Goal: Task Accomplishment & Management: Use online tool/utility

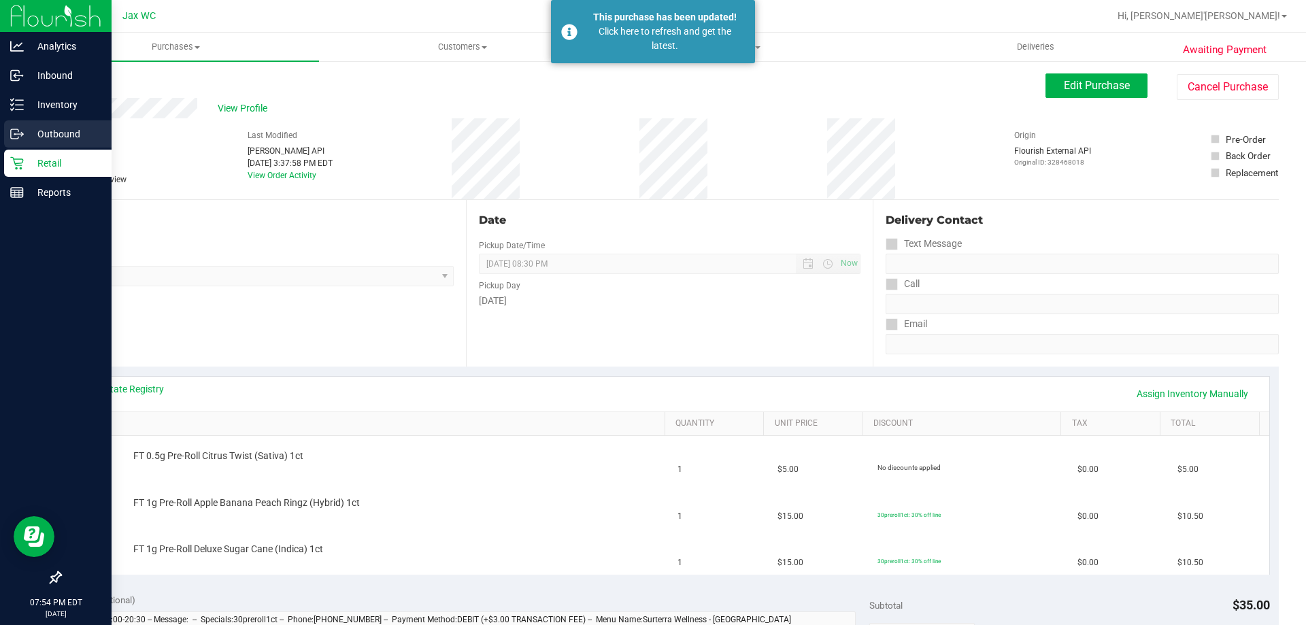
scroll to position [272, 0]
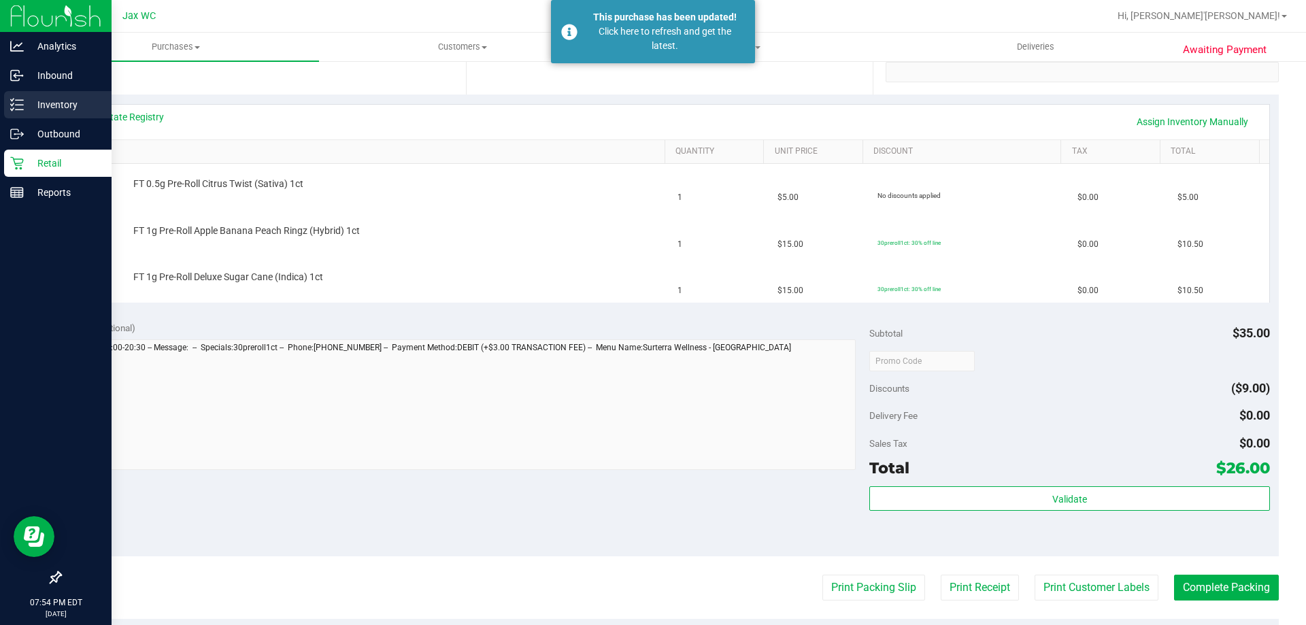
click at [46, 107] on p "Inventory" at bounding box center [65, 105] width 82 height 16
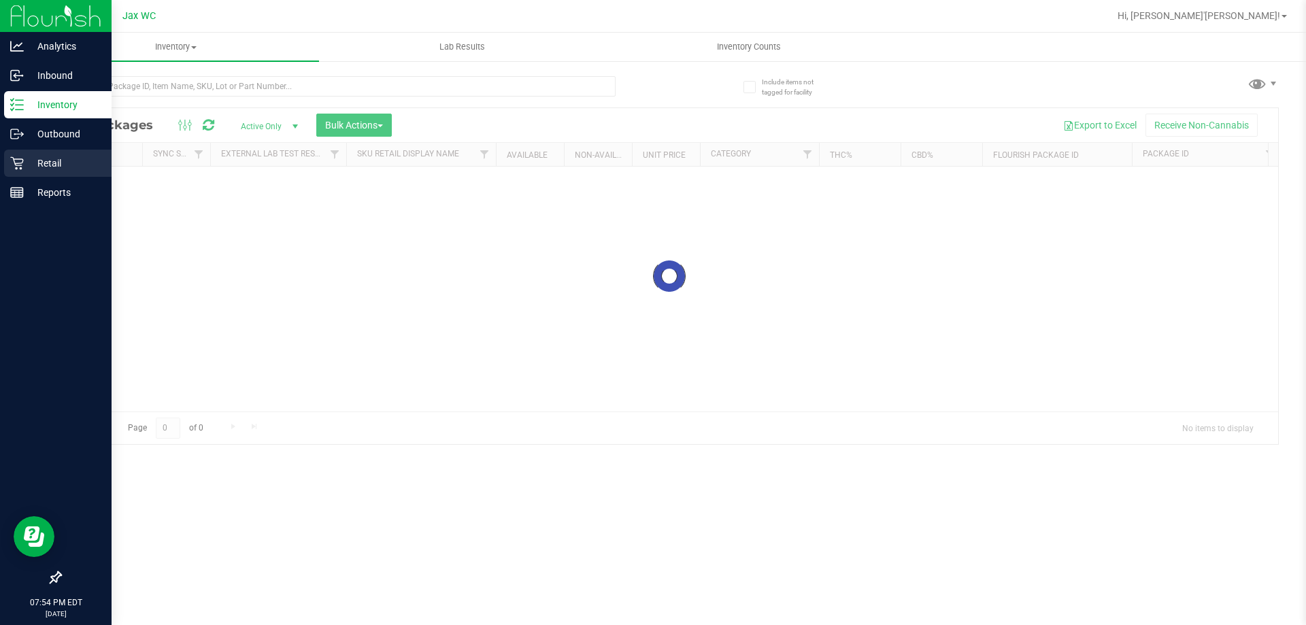
click at [35, 154] on div "Retail" at bounding box center [57, 163] width 107 height 27
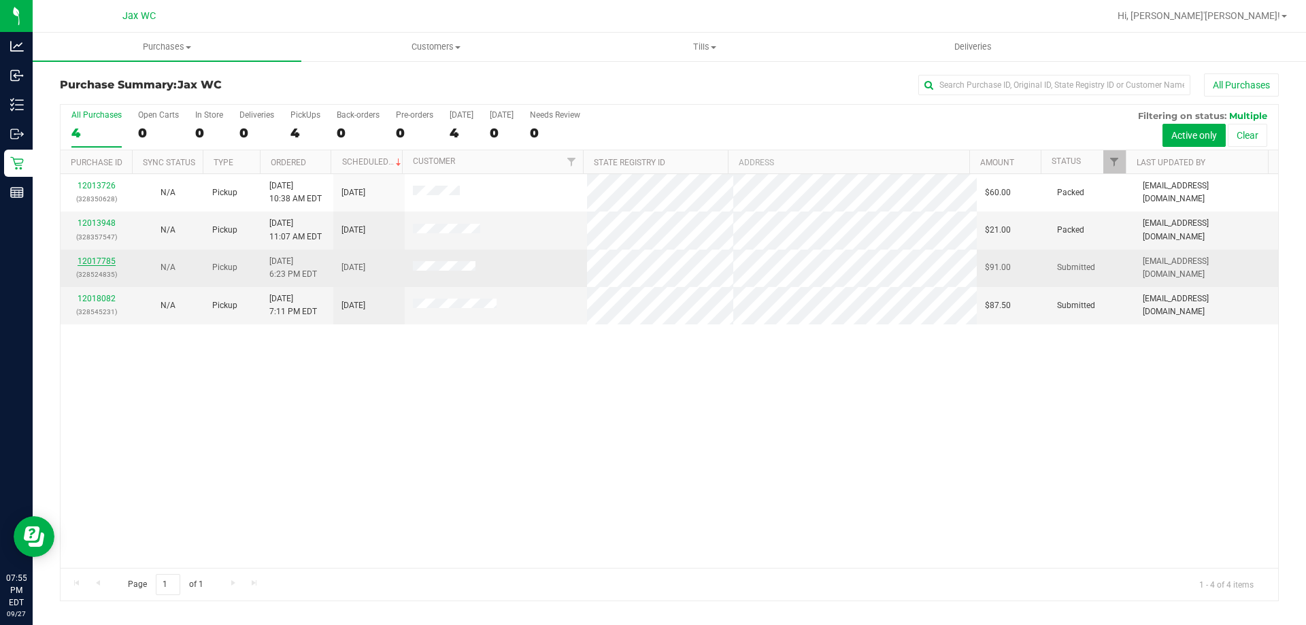
click at [93, 263] on link "12017785" at bounding box center [97, 261] width 38 height 10
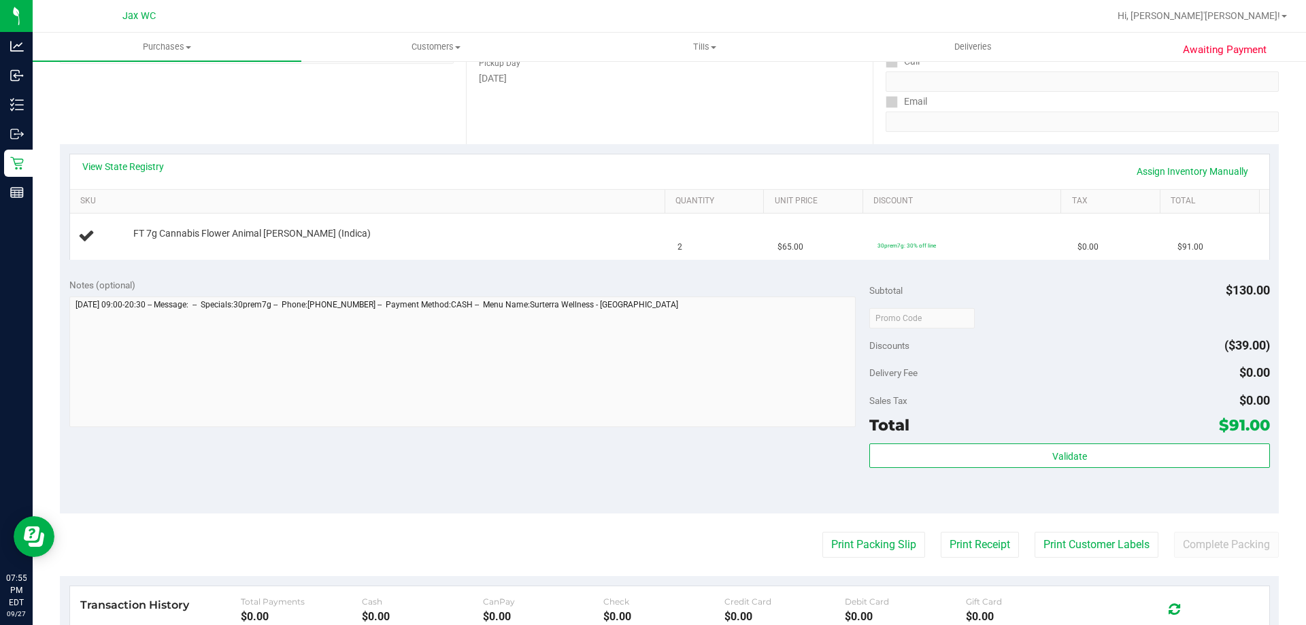
scroll to position [455, 0]
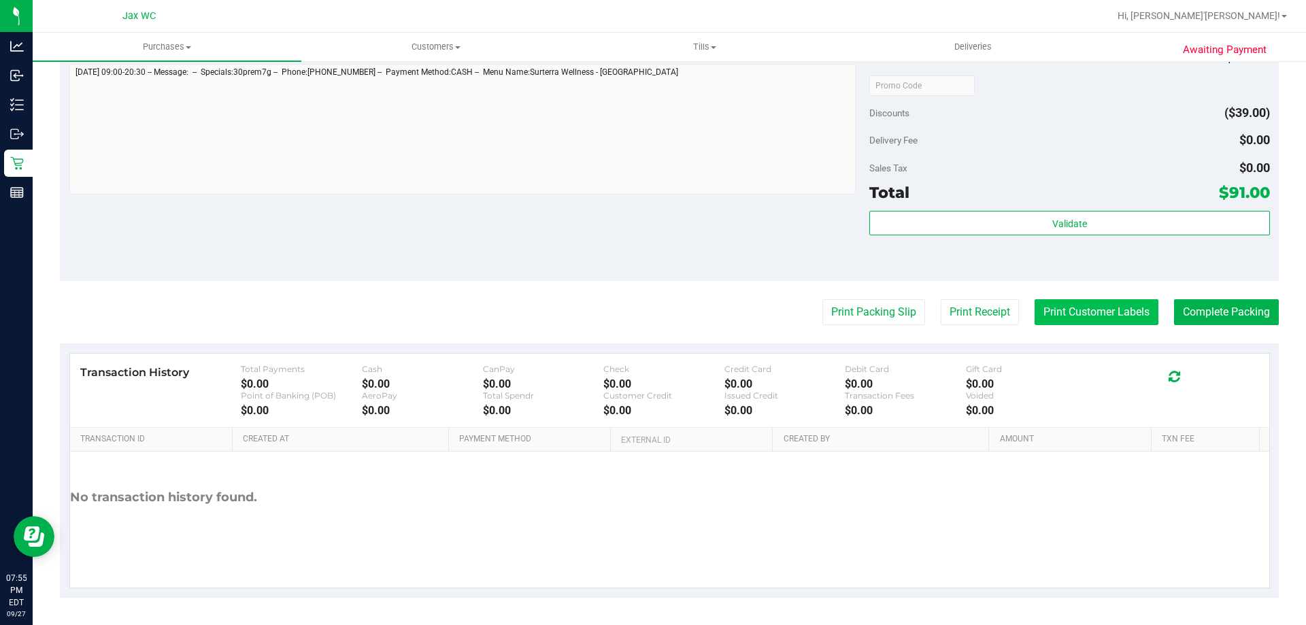
click at [1089, 310] on button "Print Customer Labels" at bounding box center [1097, 312] width 124 height 26
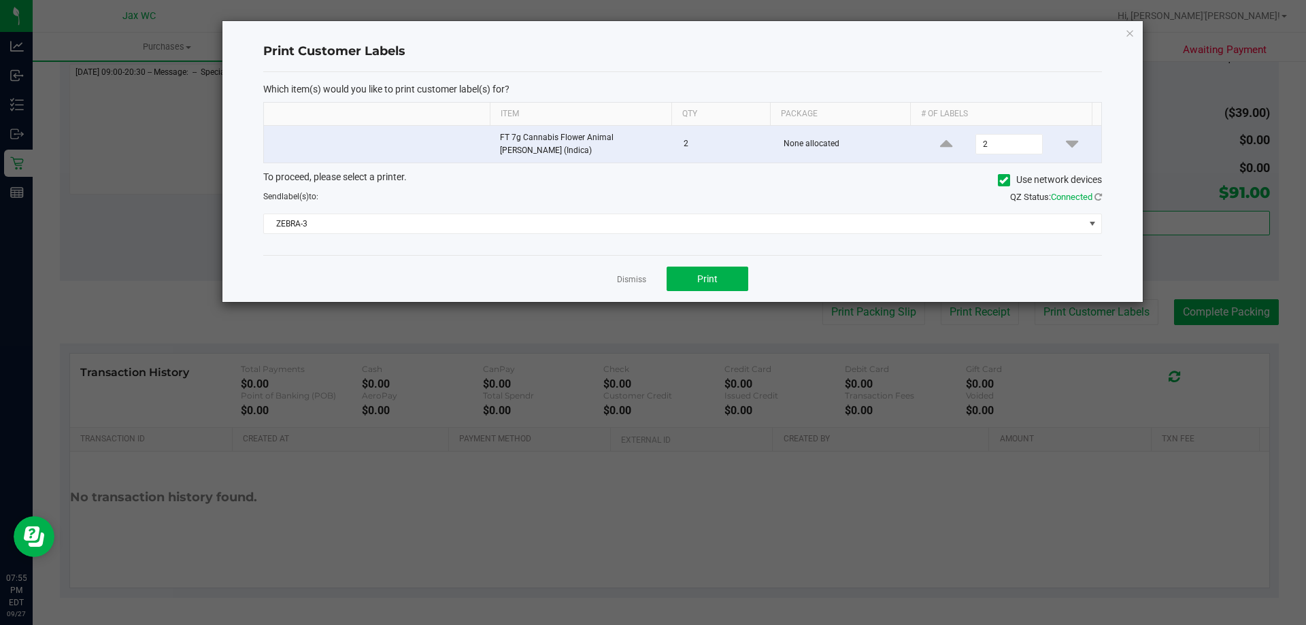
click at [634, 238] on div "Which item(s) would you like to print customer label(s) for? Item Qty Package #…" at bounding box center [682, 164] width 839 height 184
click at [603, 229] on div "Which item(s) would you like to print customer label(s) for? Item Qty Package #…" at bounding box center [682, 164] width 839 height 184
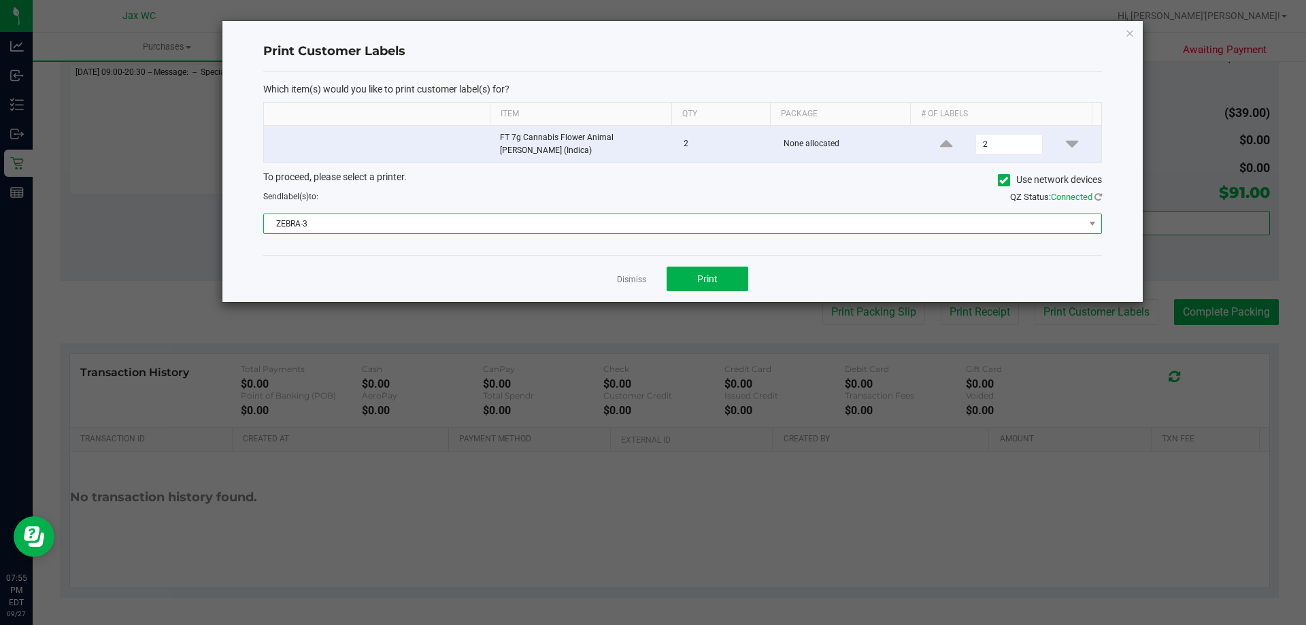
click at [603, 226] on span "ZEBRA-3" at bounding box center [674, 223] width 820 height 19
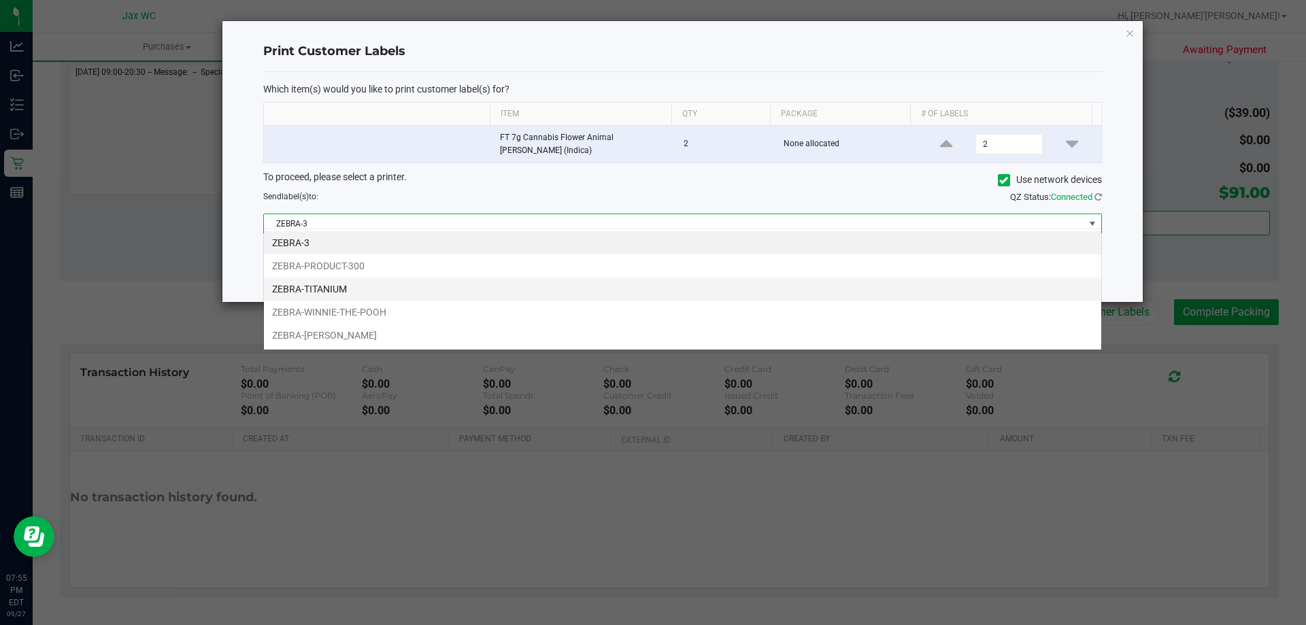
scroll to position [20, 838]
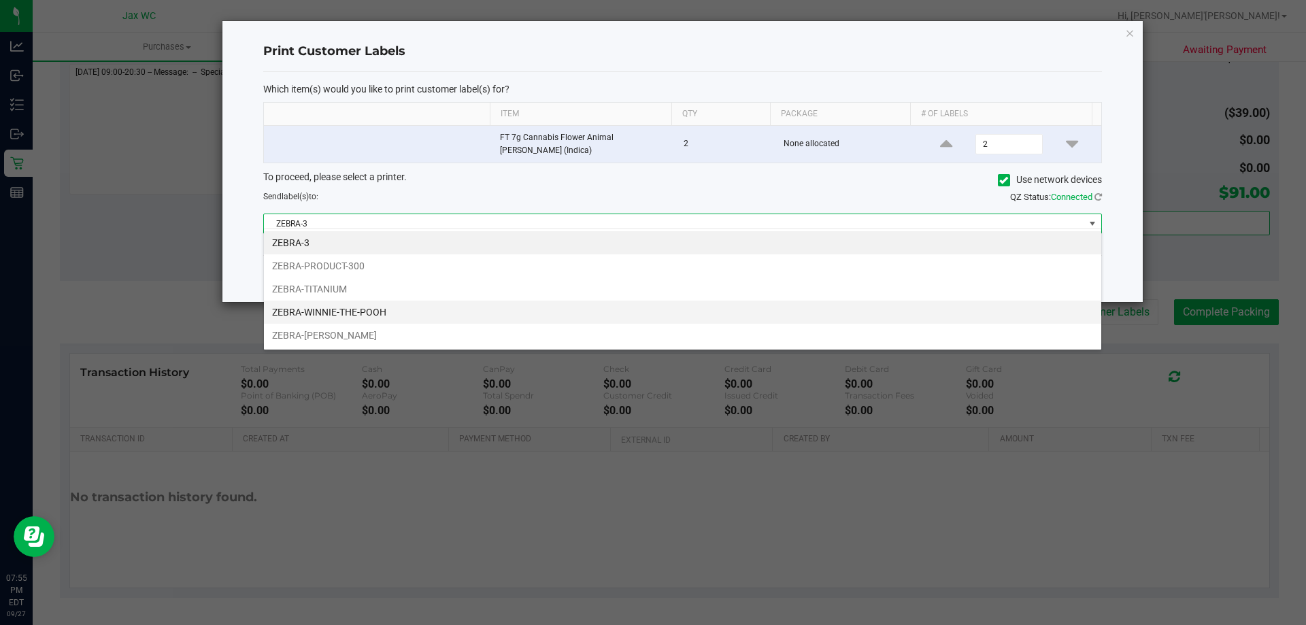
click at [531, 316] on li "ZEBRA-WINNIE-THE-POOH" at bounding box center [682, 312] width 837 height 23
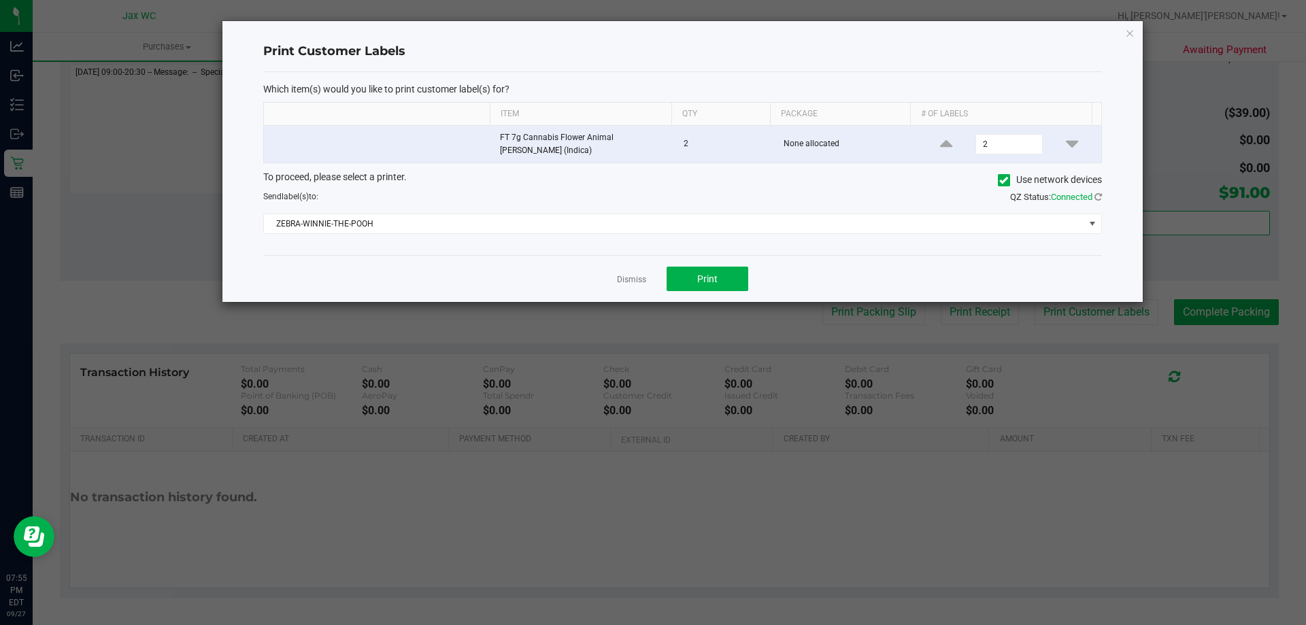
click at [752, 267] on div "Dismiss Print" at bounding box center [682, 278] width 839 height 47
click at [743, 272] on button "Print" at bounding box center [708, 279] width 82 height 24
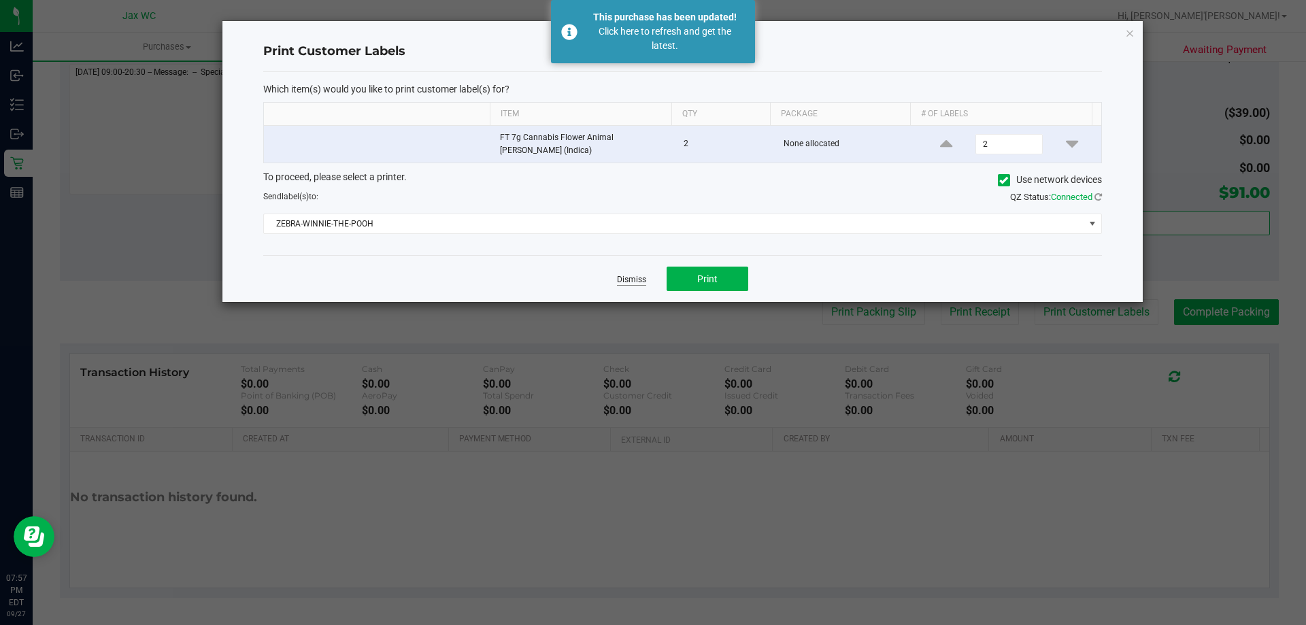
click at [629, 278] on link "Dismiss" at bounding box center [631, 280] width 29 height 12
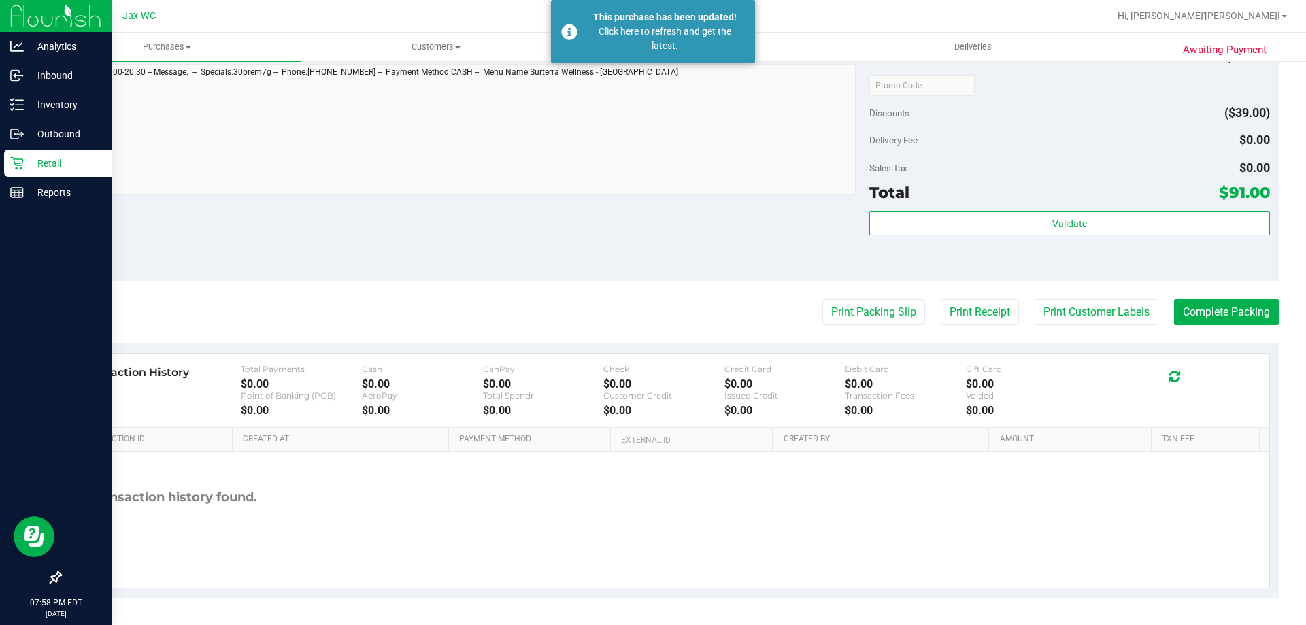
click at [42, 156] on p "Retail" at bounding box center [65, 163] width 82 height 16
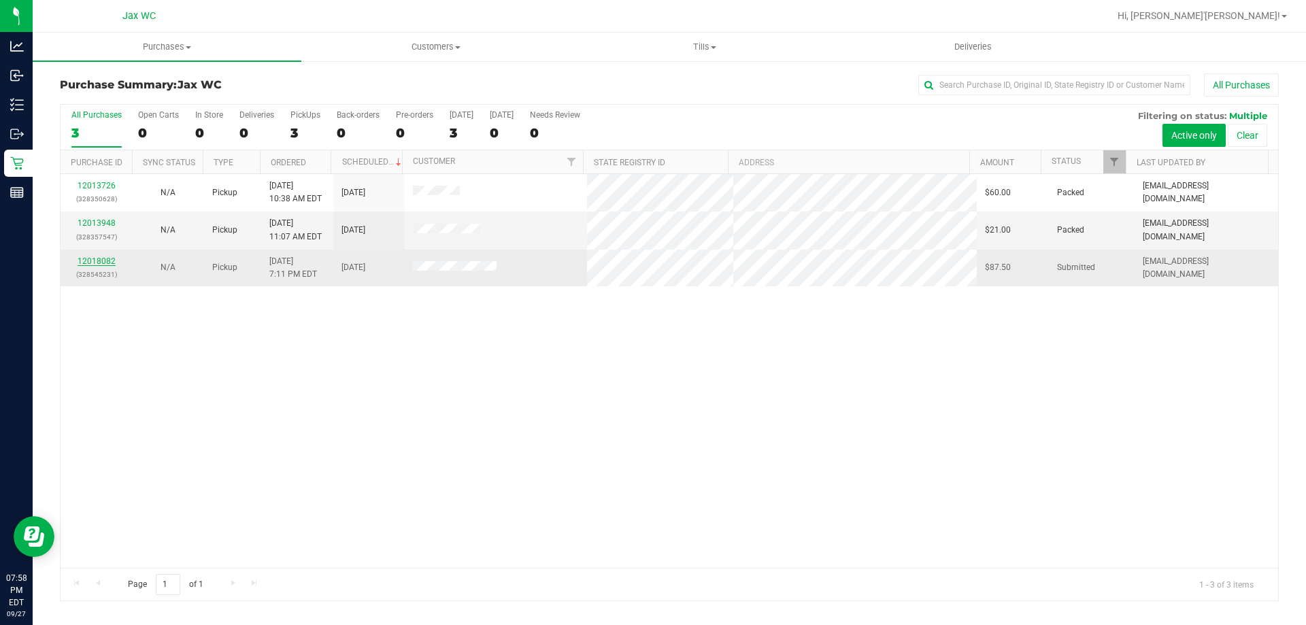
click at [99, 258] on link "12018082" at bounding box center [97, 261] width 38 height 10
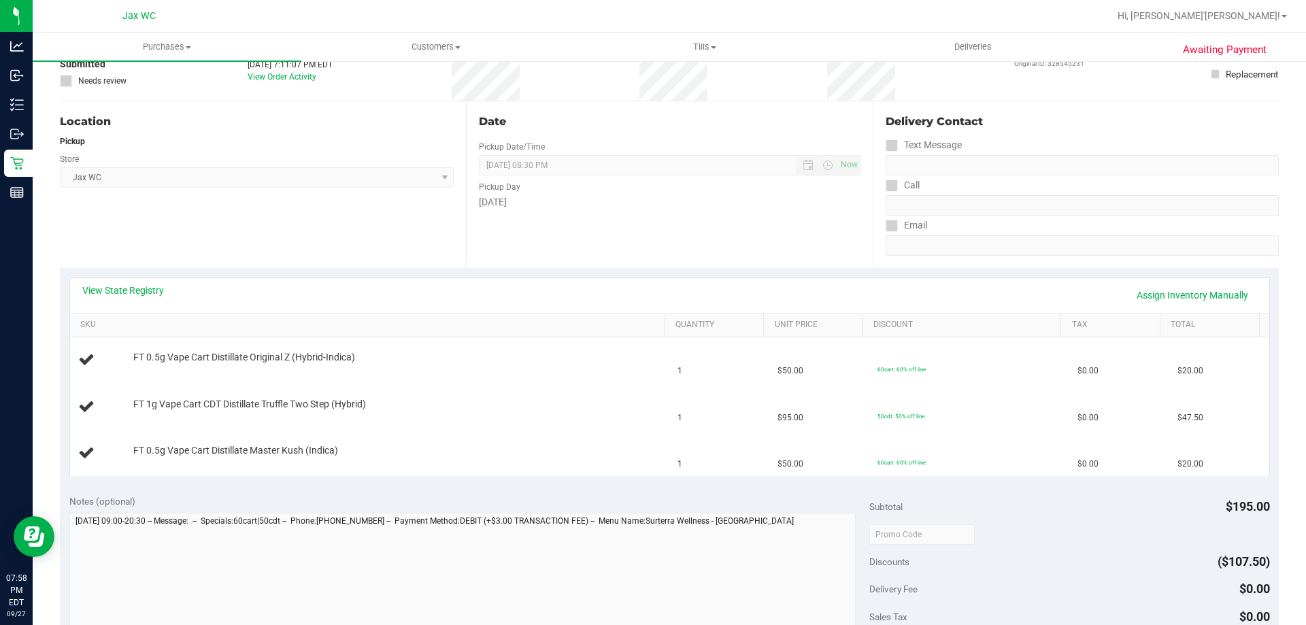
scroll to position [272, 0]
